Goal: Find specific page/section

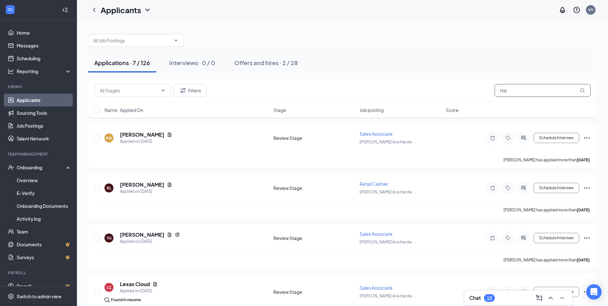
click at [520, 90] on input "Hal" at bounding box center [542, 90] width 96 height 13
type input "H"
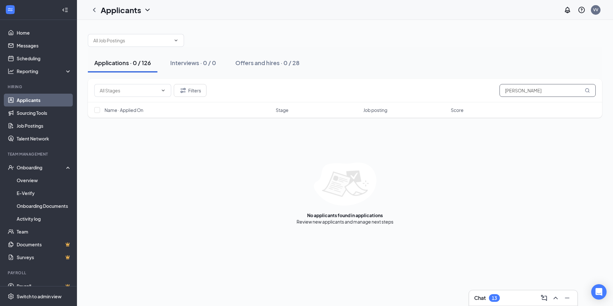
type input "[PERSON_NAME]"
click at [586, 91] on icon "MagnifyingGlass" at bounding box center [586, 90] width 5 height 5
click at [586, 88] on icon "MagnifyingGlass" at bounding box center [586, 90] width 5 height 5
drag, startPoint x: 20, startPoint y: 99, endPoint x: 35, endPoint y: 99, distance: 15.4
click at [20, 99] on link "Applicants" at bounding box center [44, 100] width 55 height 13
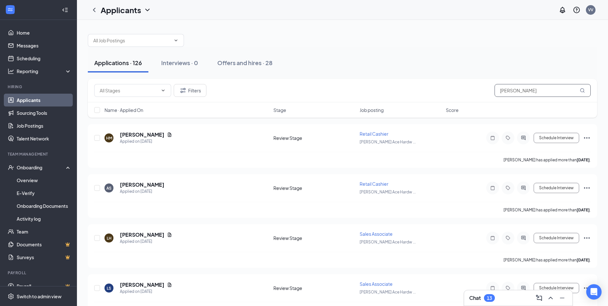
click at [583, 90] on icon "MagnifyingGlass" at bounding box center [582, 90] width 5 height 5
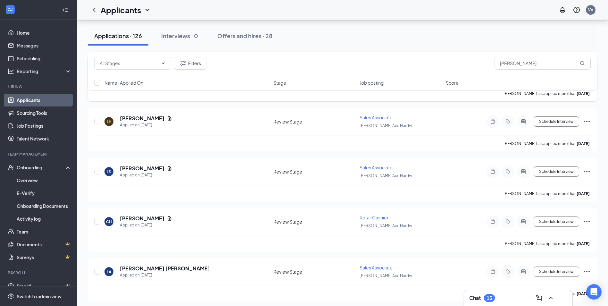
scroll to position [128, 0]
